Goal: Use online tool/utility: Utilize a website feature to perform a specific function

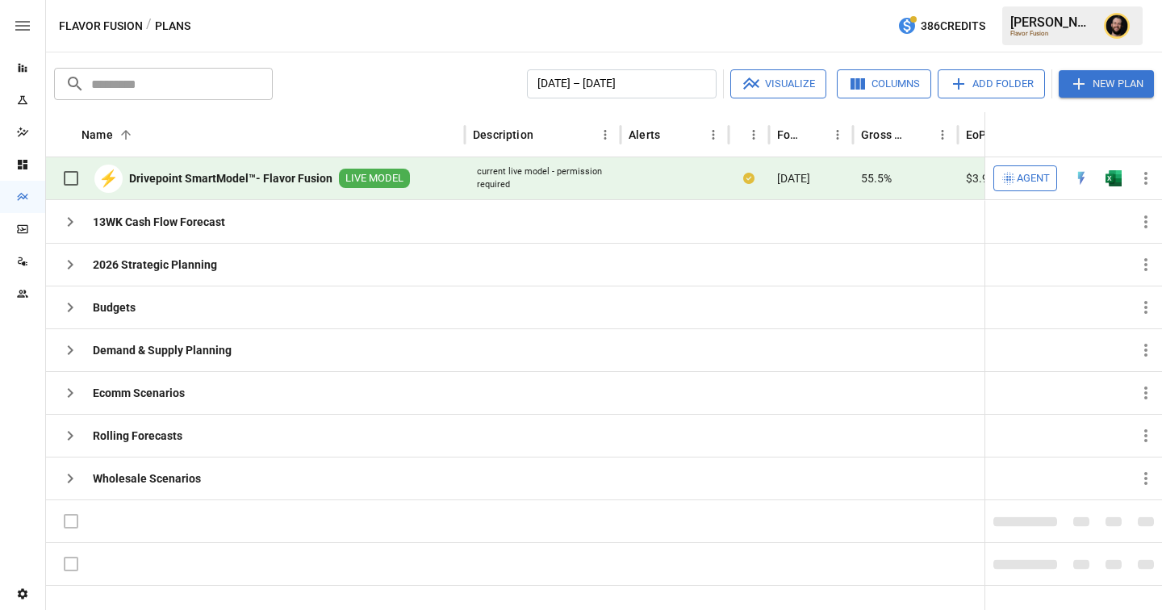
click at [1037, 186] on span "Agent" at bounding box center [1033, 179] width 33 height 19
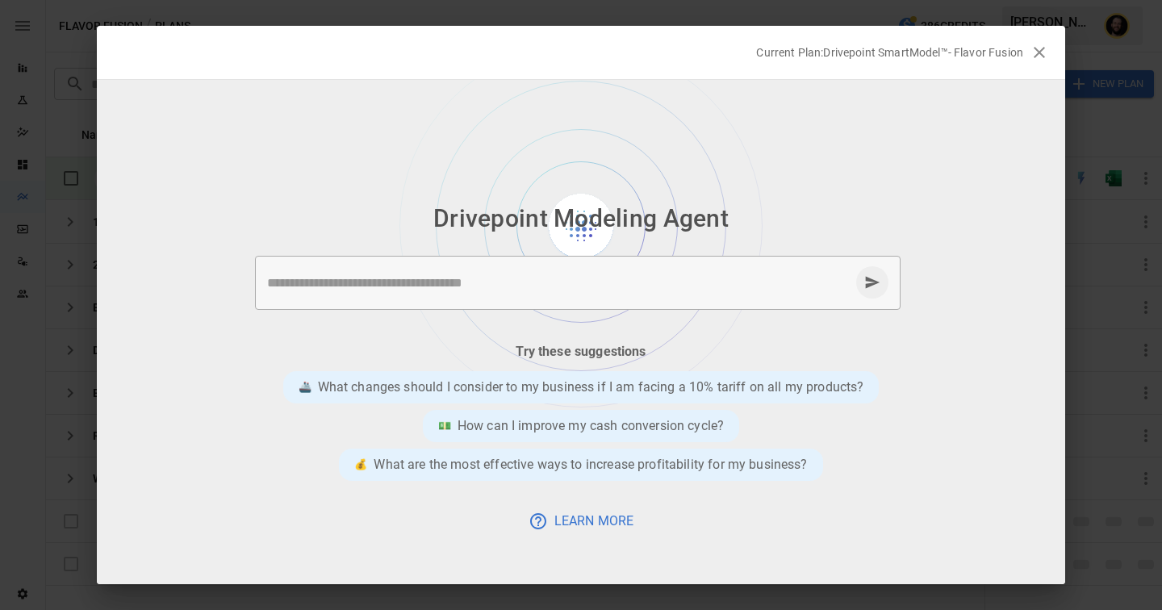
click at [404, 276] on textarea at bounding box center [558, 283] width 583 height 19
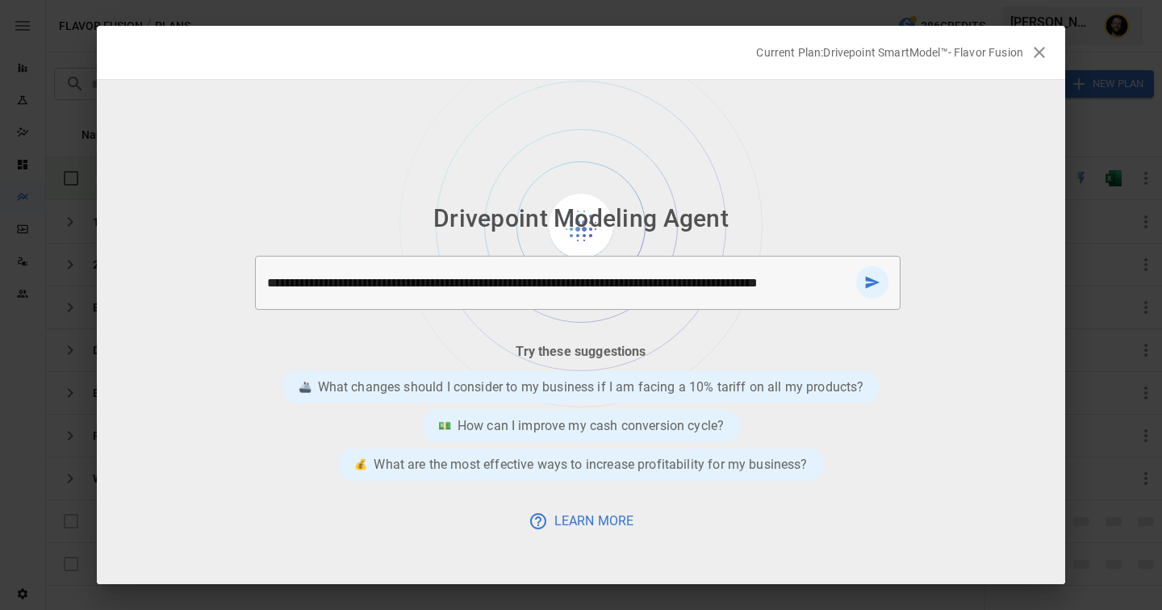
type textarea "**********"
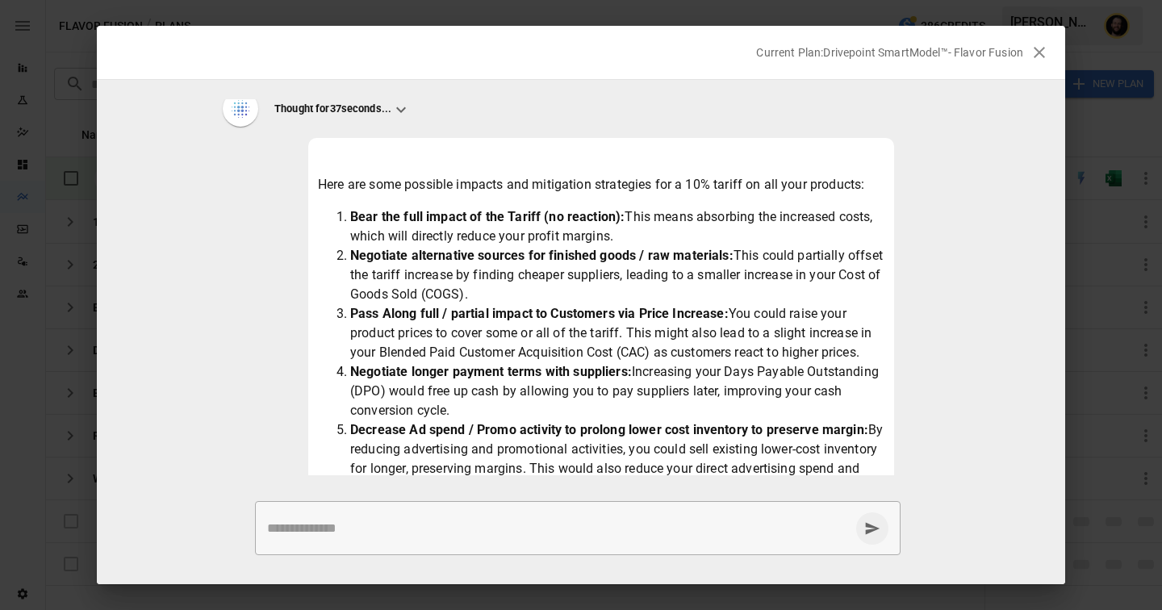
scroll to position [59, 0]
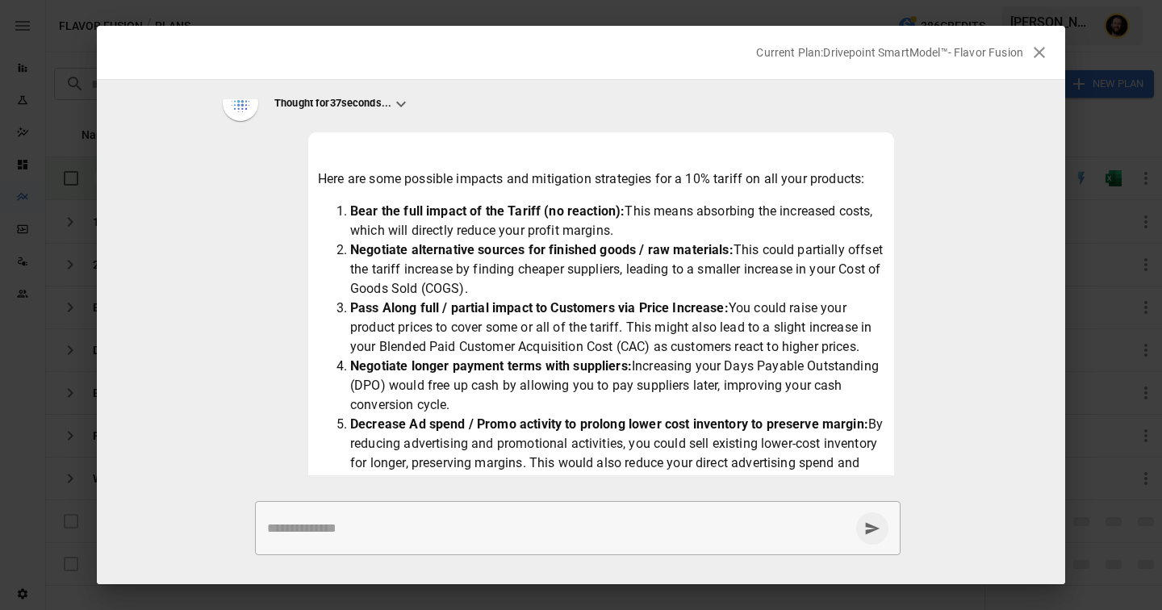
drag, startPoint x: 506, startPoint y: 282, endPoint x: 359, endPoint y: 248, distance: 150.8
click at [359, 248] on li "Negotiate alternative sources for finished goods / raw materials: This could pa…" at bounding box center [617, 270] width 534 height 58
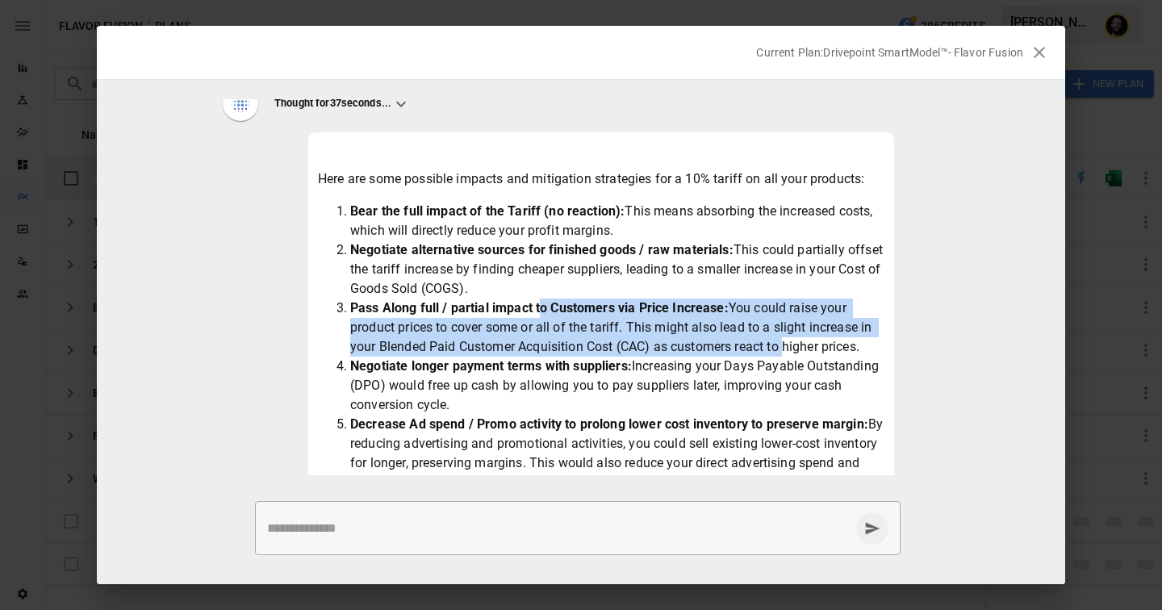
drag, startPoint x: 784, startPoint y: 341, endPoint x: 542, endPoint y: 303, distance: 244.5
click at [542, 303] on li "Pass Along full / partial impact to Customers via Price Increase: You could rai…" at bounding box center [617, 328] width 534 height 58
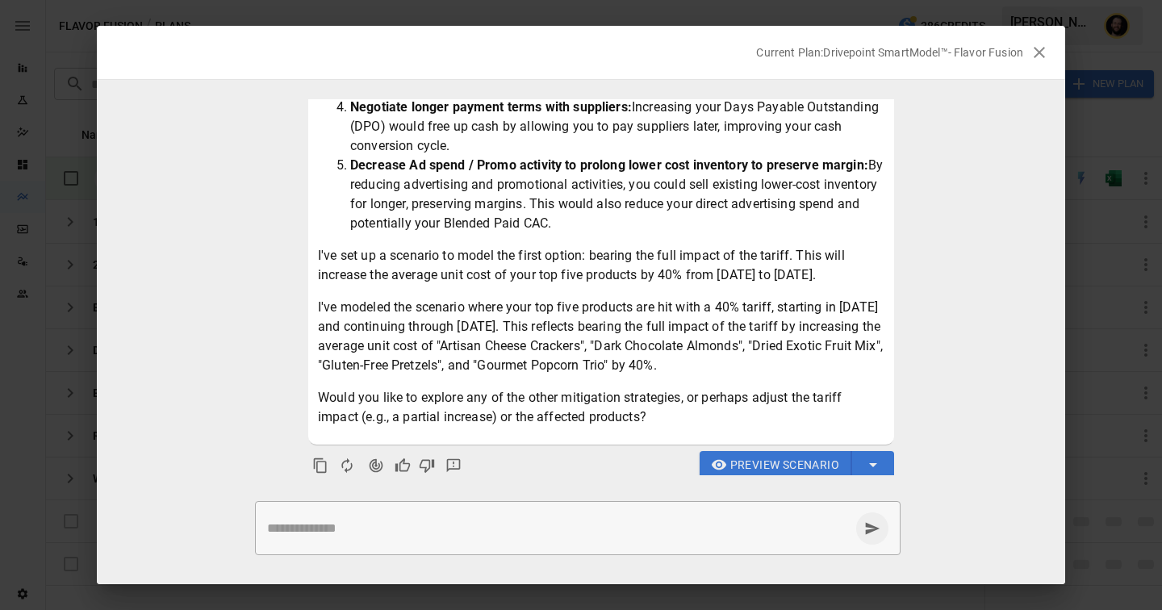
scroll to position [348, 0]
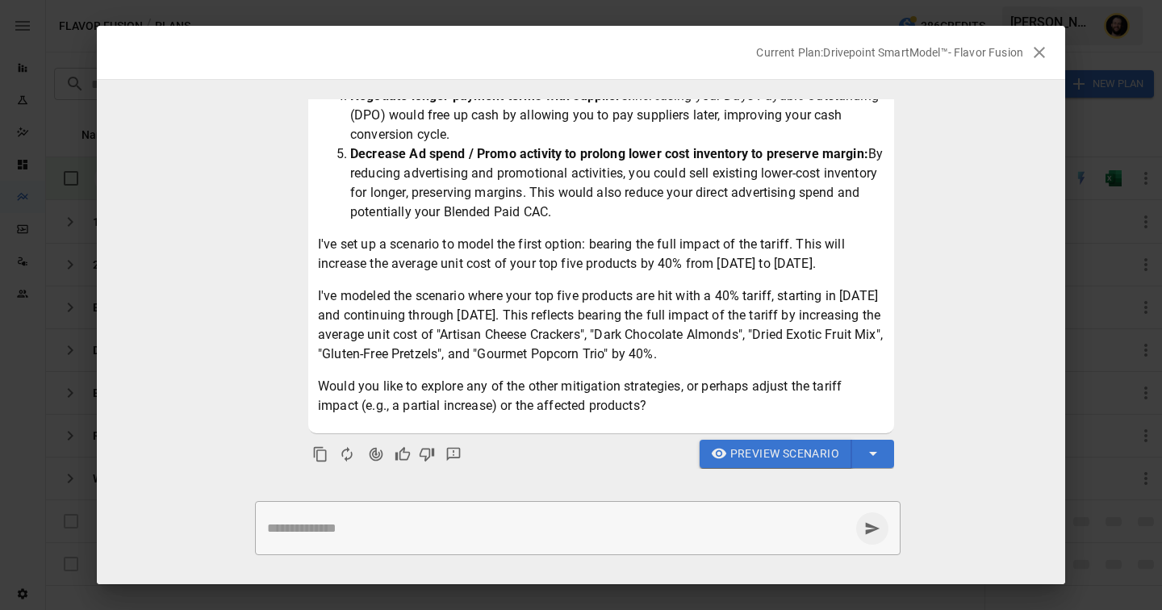
click at [781, 452] on span "Preview Scenario" at bounding box center [785, 454] width 109 height 20
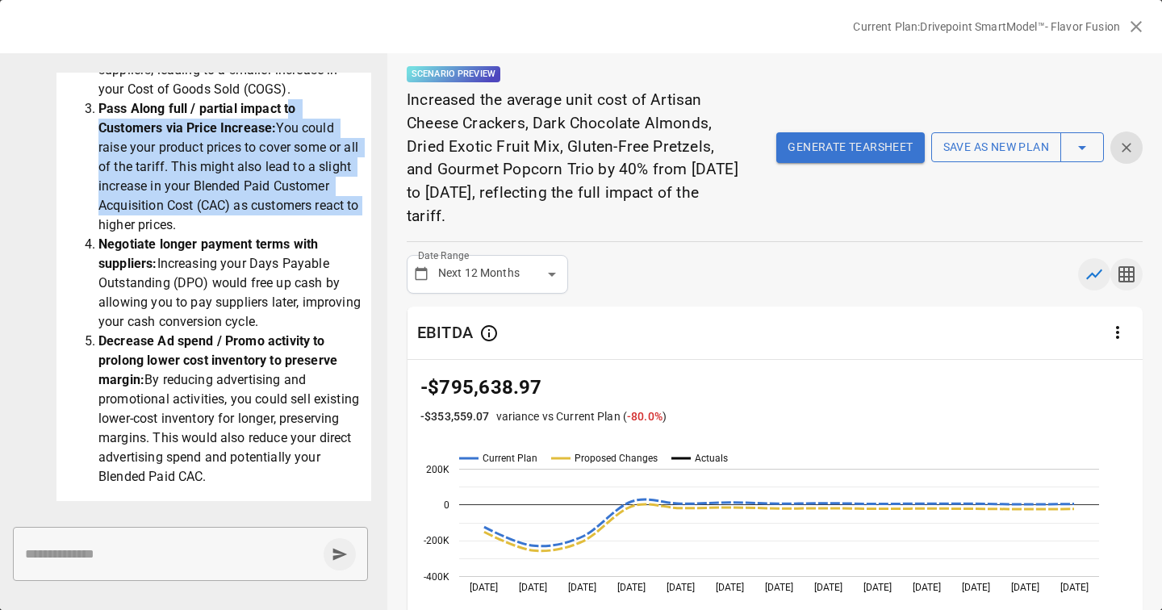
click at [1129, 269] on icon "button" at bounding box center [1127, 274] width 16 height 16
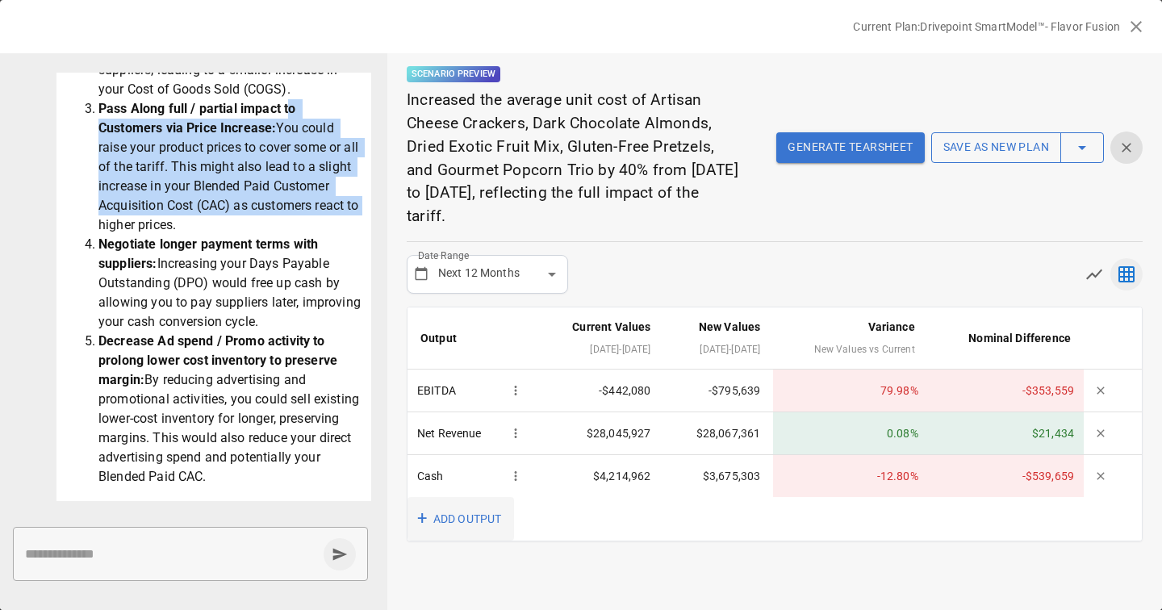
click at [466, 522] on button "+ ADD OUTPUT" at bounding box center [461, 519] width 107 height 44
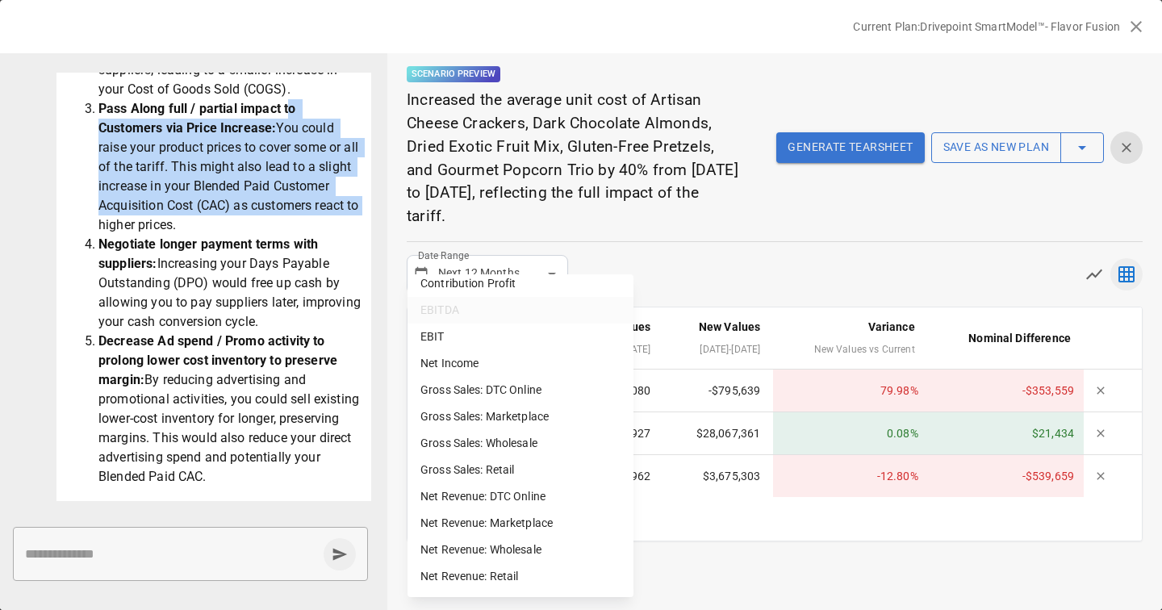
scroll to position [0, 0]
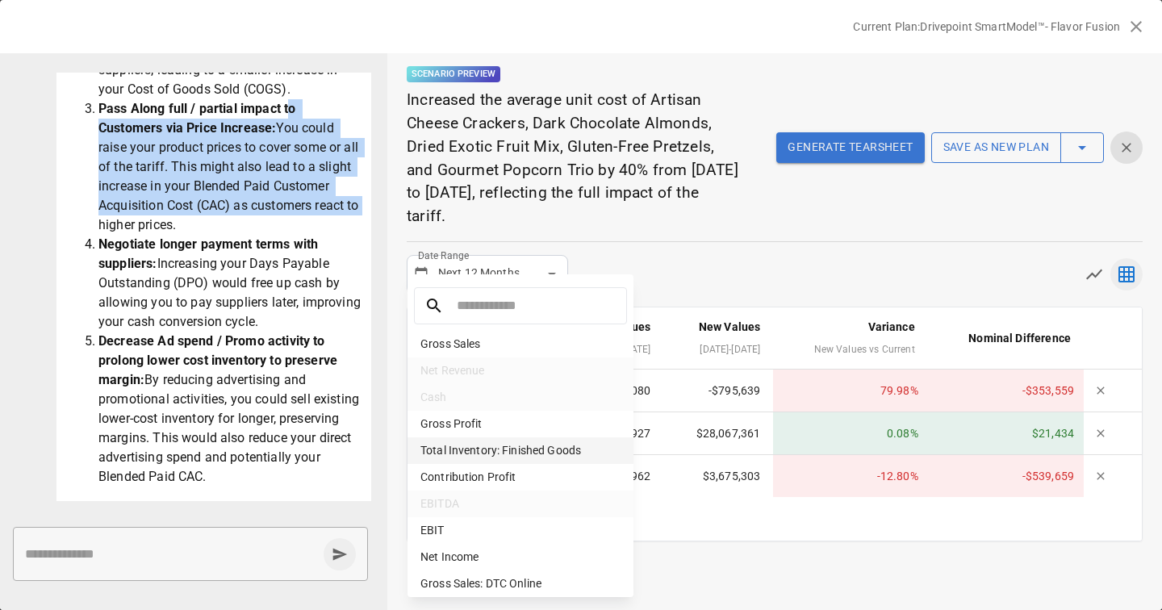
click at [513, 449] on li "Total Inventory: Finished Goods" at bounding box center [521, 451] width 226 height 27
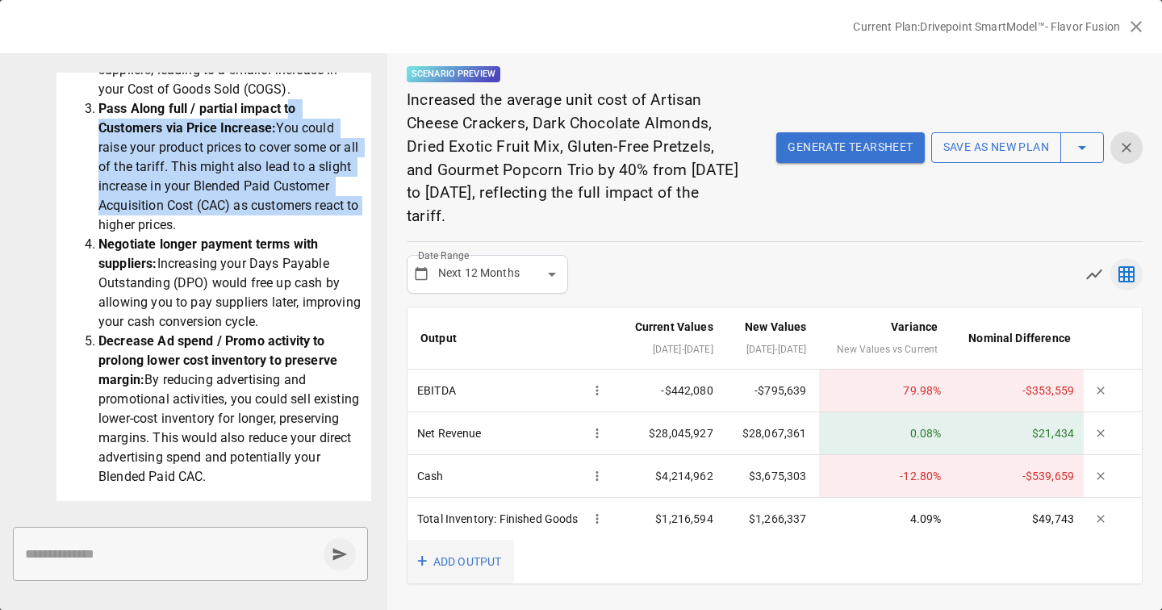
click at [464, 584] on button "+ ADD OUTPUT" at bounding box center [461, 562] width 107 height 44
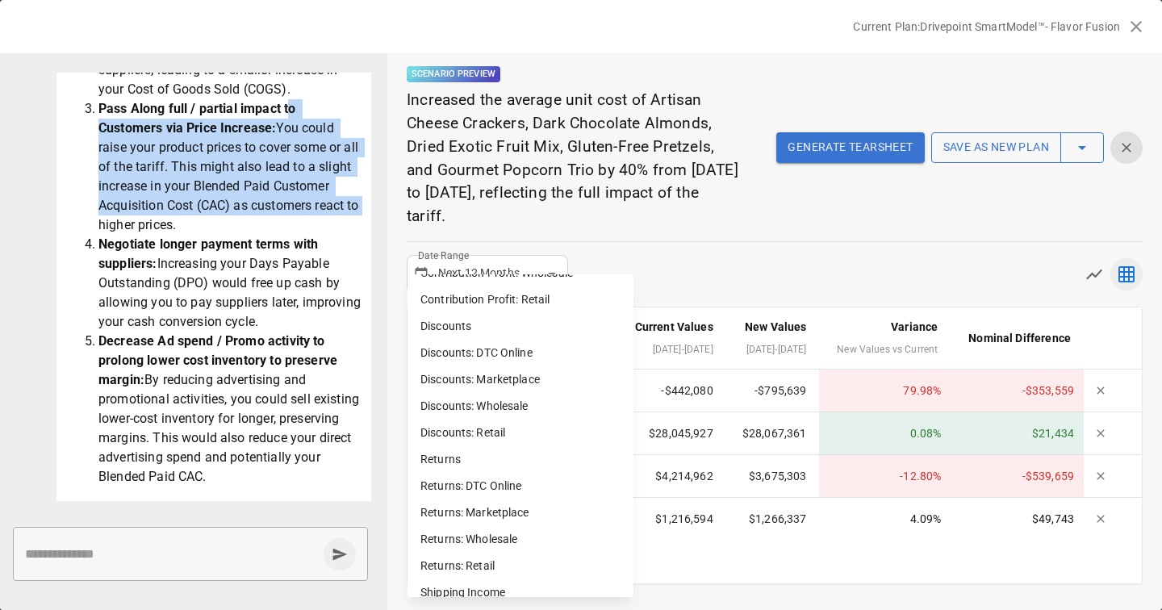
scroll to position [1015, 0]
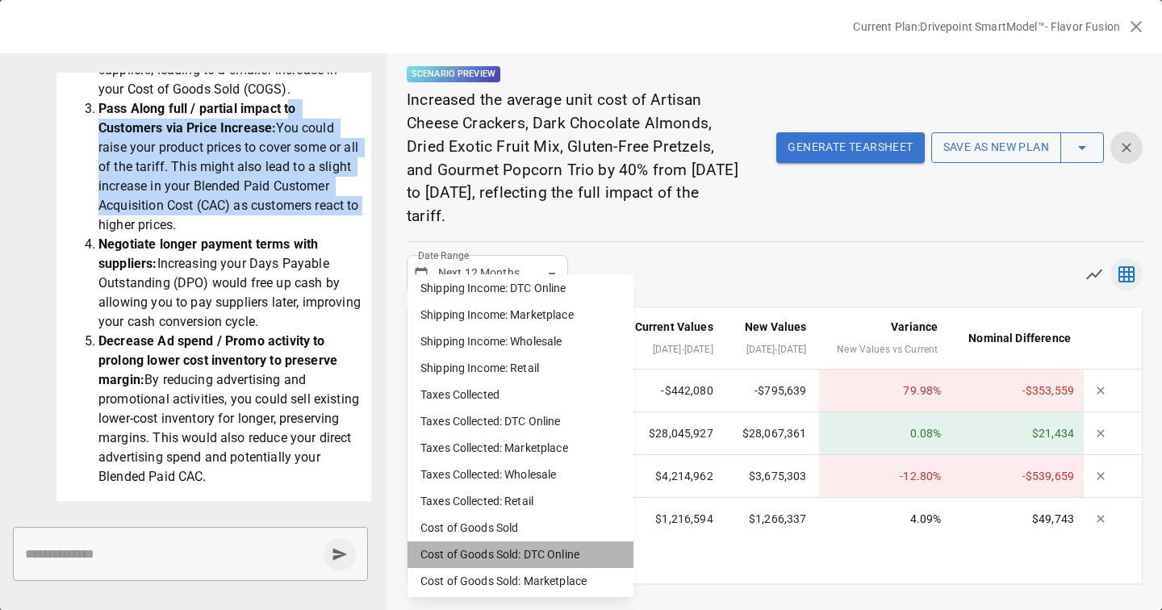
click at [532, 551] on li "Cost of Goods Sold: DTC Online" at bounding box center [521, 555] width 226 height 27
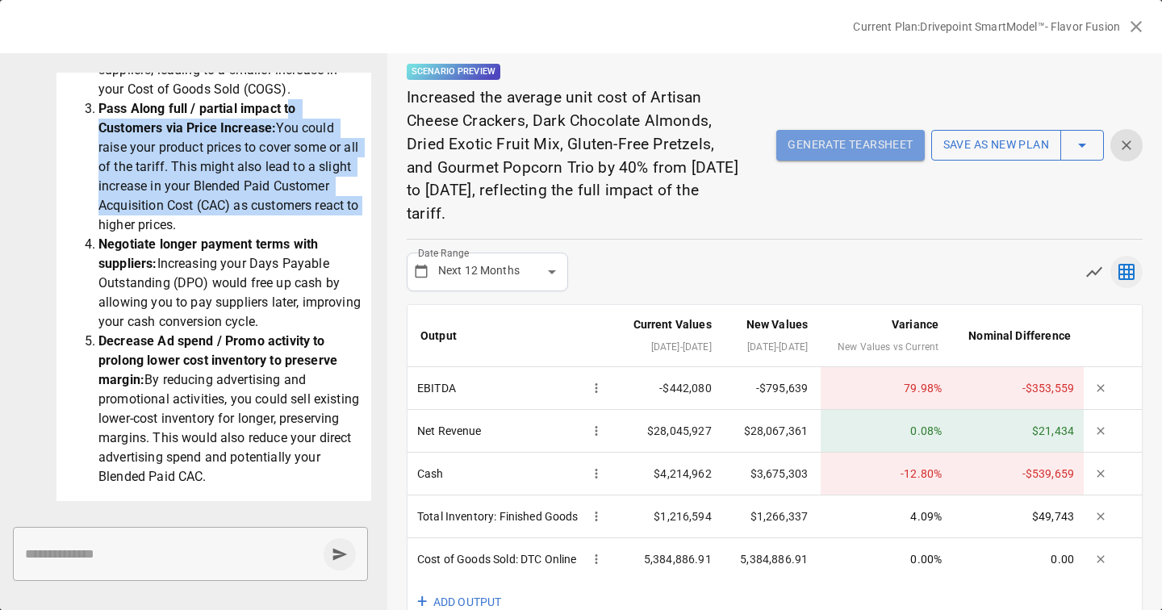
click at [812, 145] on button "Generate Tearsheet" at bounding box center [851, 145] width 148 height 31
